Goal: Transaction & Acquisition: Purchase product/service

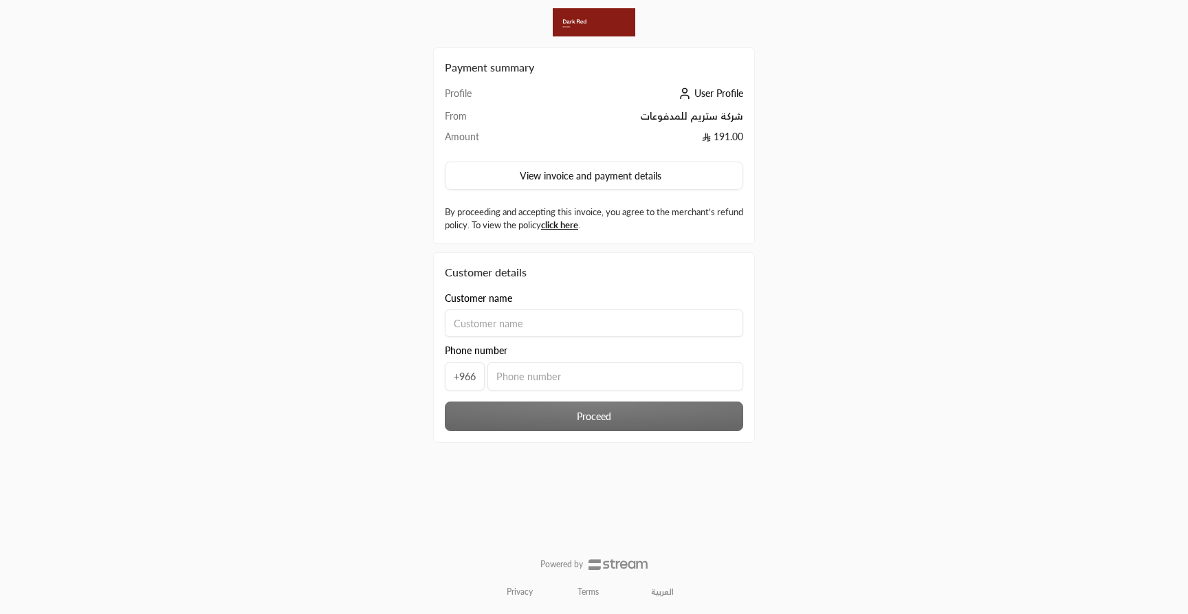
click at [554, 329] on input at bounding box center [594, 323] width 298 height 28
type input "asdasd"
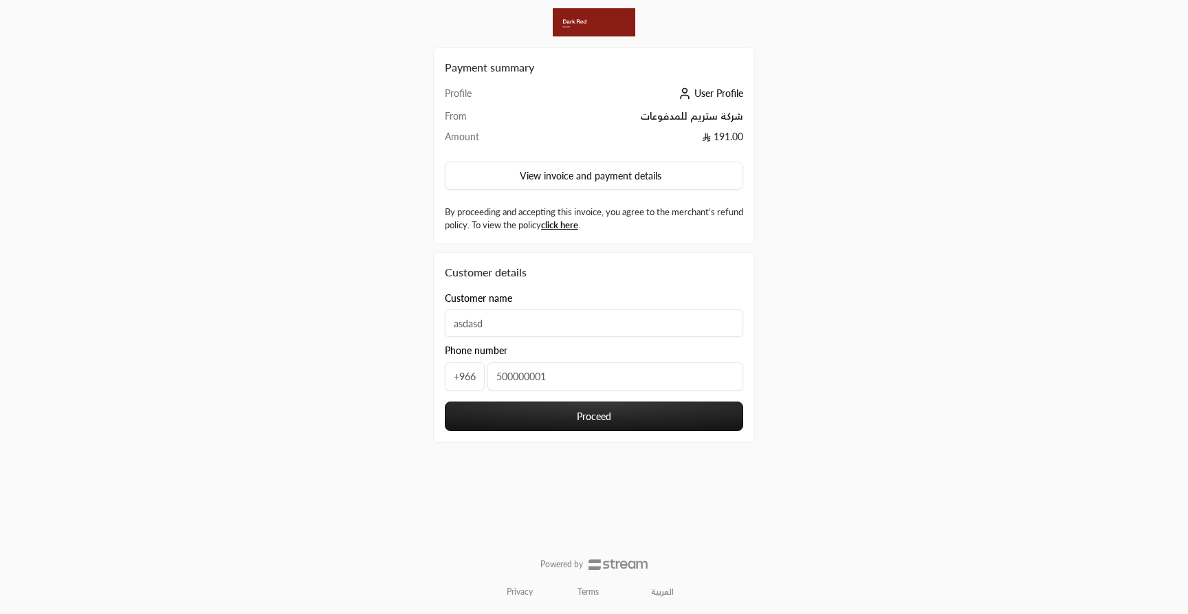
type input "500000001"
click at [578, 417] on button "Proceed" at bounding box center [594, 417] width 298 height 30
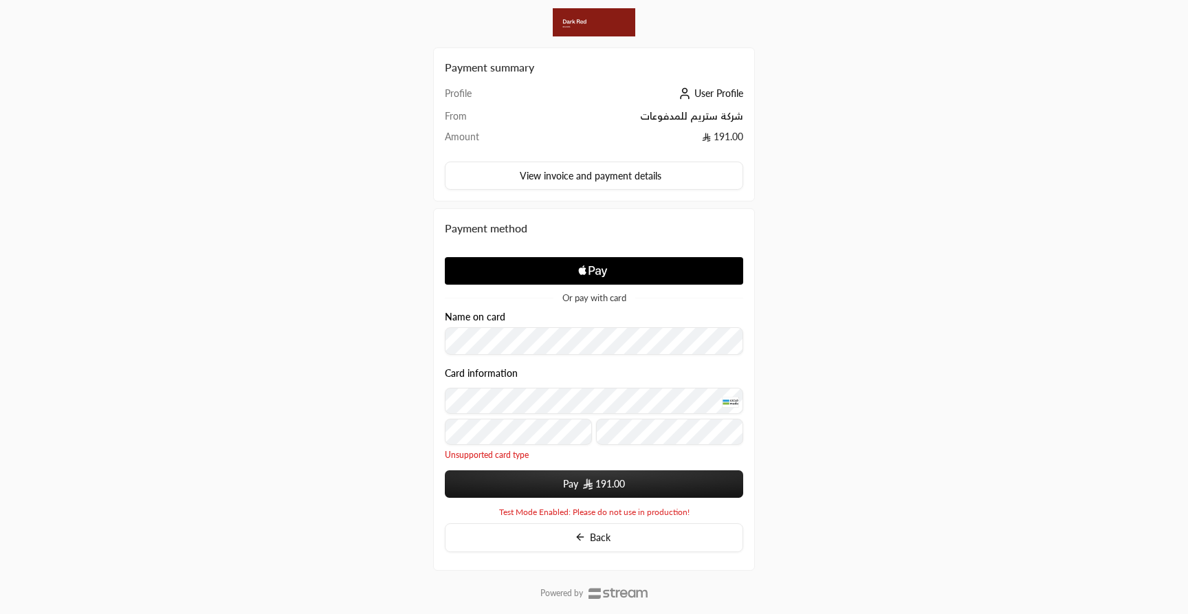
click at [527, 481] on button "Pay 191.00" at bounding box center [594, 484] width 298 height 28
